Goal: Task Accomplishment & Management: Manage account settings

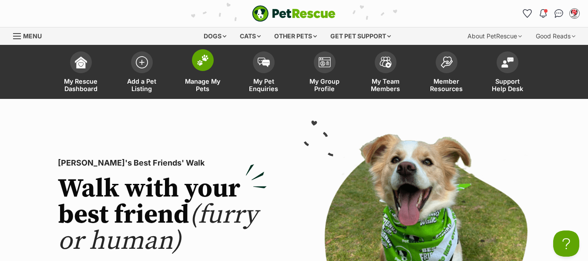
click at [197, 82] on span "Manage My Pets" at bounding box center [202, 85] width 39 height 15
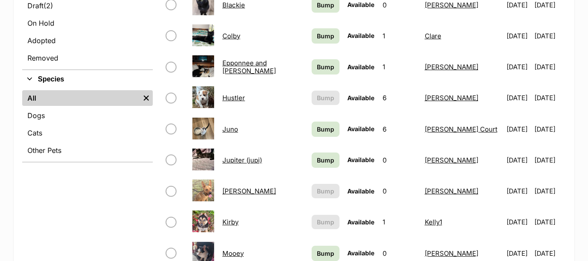
scroll to position [348, 0]
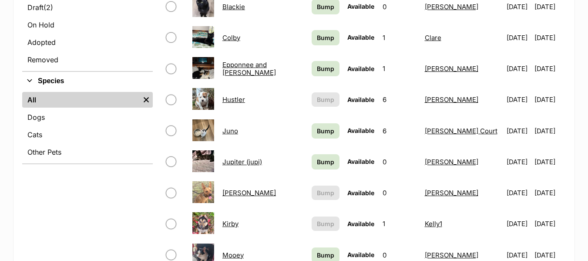
click at [239, 99] on link "Hustler" at bounding box center [233, 99] width 23 height 8
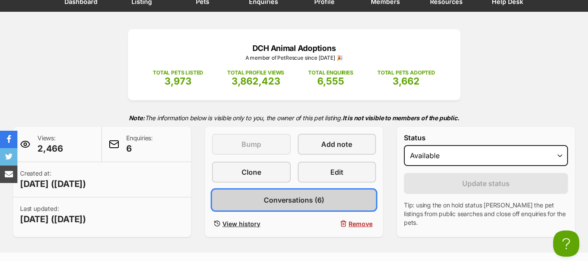
click at [279, 198] on span "Conversations (6)" at bounding box center [294, 200] width 61 height 10
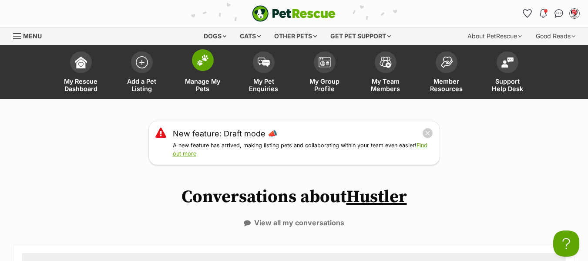
click at [198, 81] on span "Manage My Pets" at bounding box center [202, 85] width 39 height 15
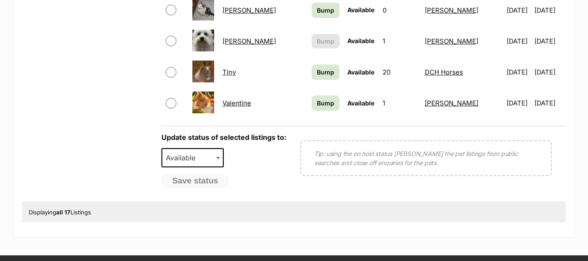
scroll to position [610, 0]
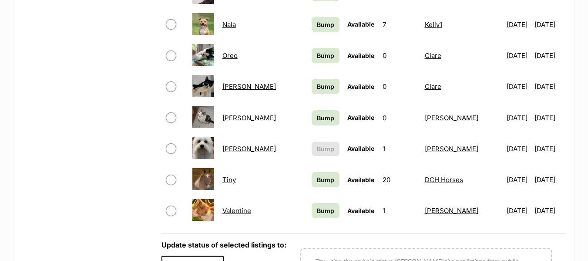
click at [233, 148] on link "[PERSON_NAME]" at bounding box center [249, 149] width 54 height 8
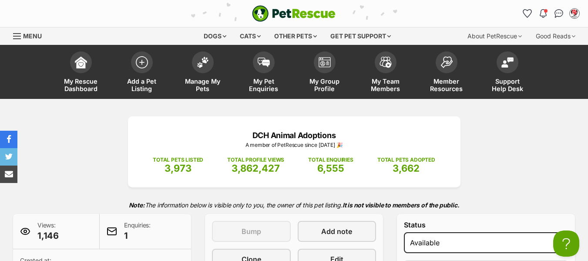
click at [18, 36] on span "Menu" at bounding box center [17, 36] width 8 height 1
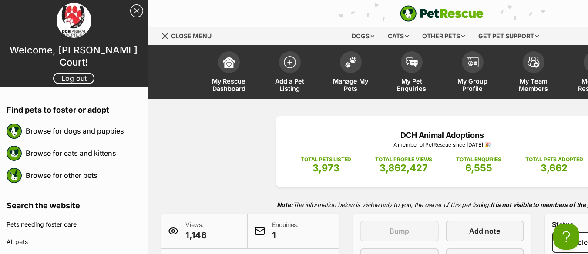
drag, startPoint x: 77, startPoint y: 71, endPoint x: 100, endPoint y: 54, distance: 28.6
click at [77, 73] on link "Log out" at bounding box center [73, 78] width 41 height 11
